Goal: Task Accomplishment & Management: Manage account settings

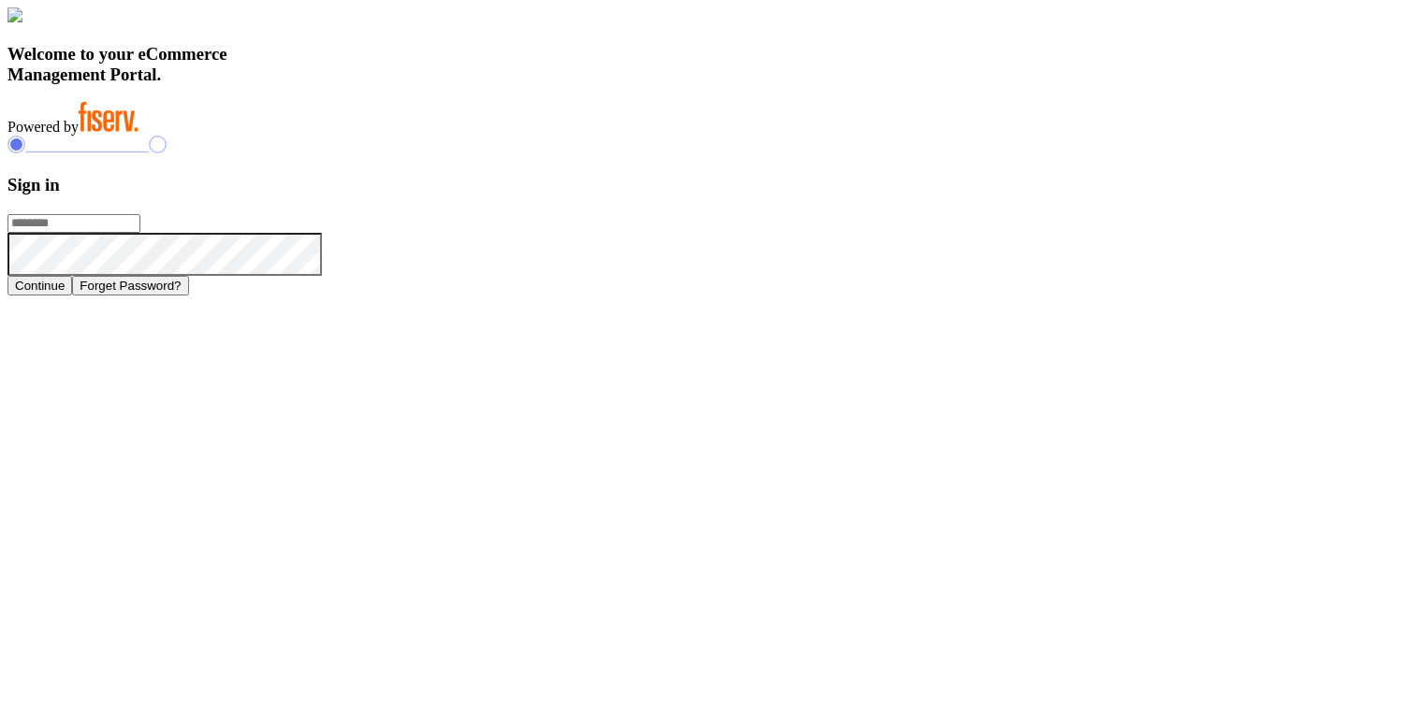
type input "**********"
click at [72, 296] on button "Continue" at bounding box center [39, 286] width 65 height 20
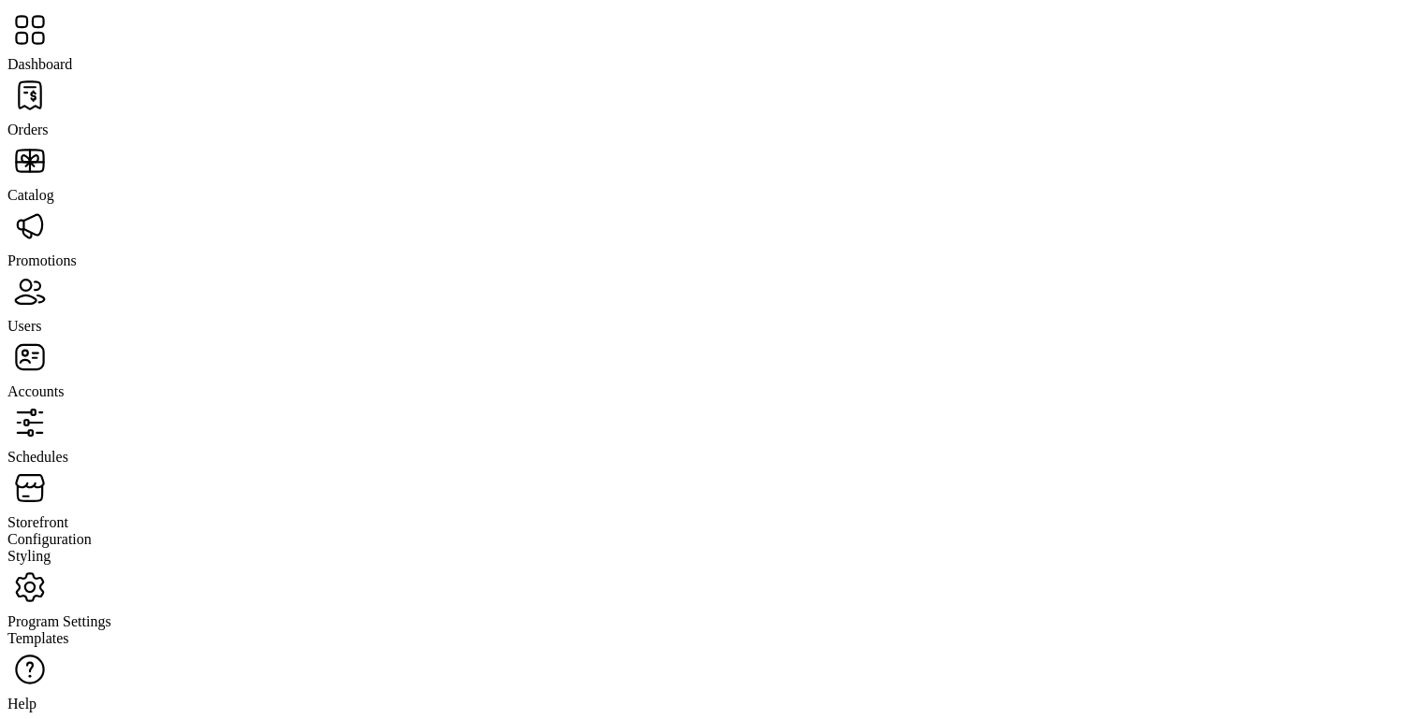
click at [99, 614] on span "Program Settings" at bounding box center [59, 622] width 104 height 16
click at [69, 631] on span "Templates" at bounding box center [38, 639] width 62 height 16
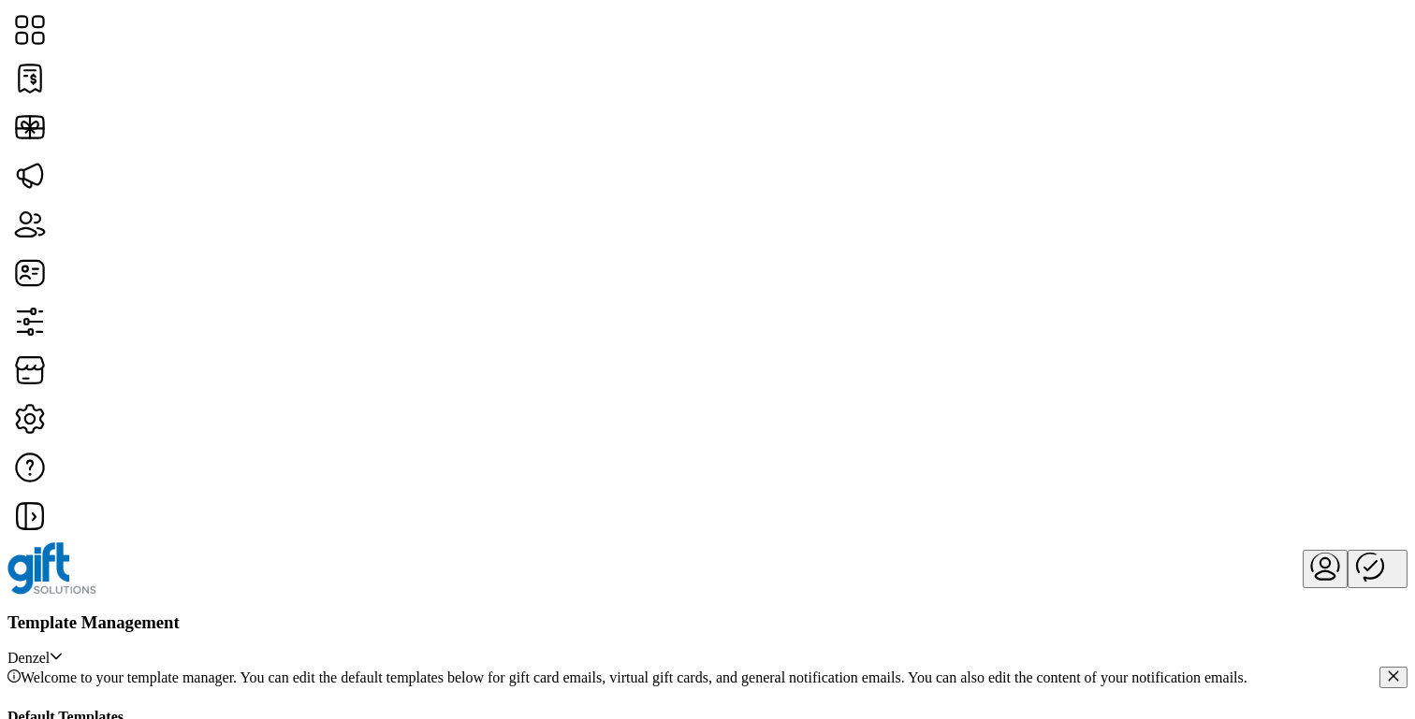
scroll to position [220, 0]
click at [635, 361] on span "Edit Template" at bounding box center [1170, 353] width 84 height 15
